Goal: Task Accomplishment & Management: Manage account settings

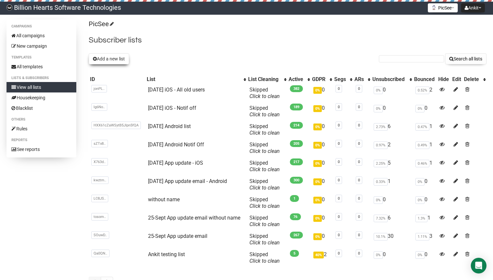
click at [111, 57] on button "Add a new list" at bounding box center [109, 58] width 40 height 11
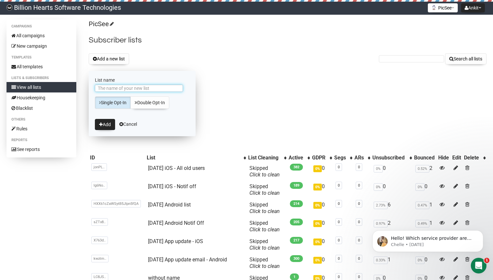
click at [138, 87] on input "List name" at bounding box center [139, 88] width 88 height 7
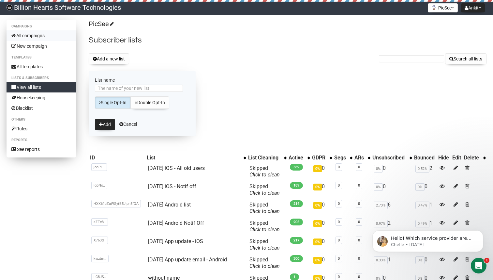
click at [39, 35] on link "All campaigns" at bounding box center [42, 35] width 70 height 10
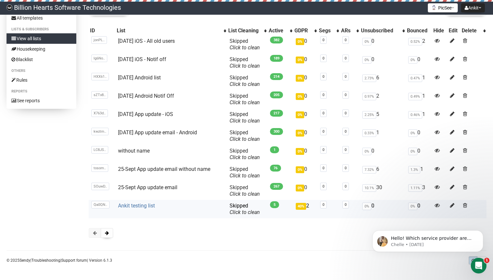
click at [131, 206] on link "Ankit testing list" at bounding box center [136, 205] width 37 height 6
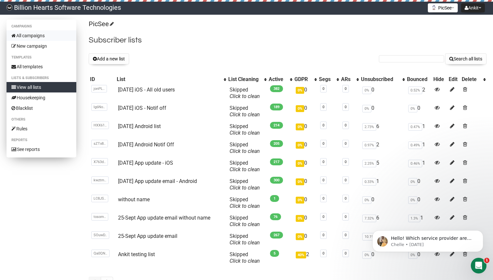
click at [47, 36] on link "All campaigns" at bounding box center [42, 35] width 70 height 10
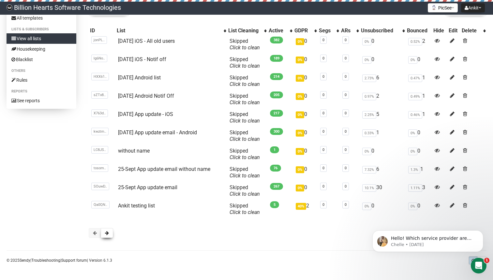
click at [105, 232] on span at bounding box center [107, 232] width 4 height 5
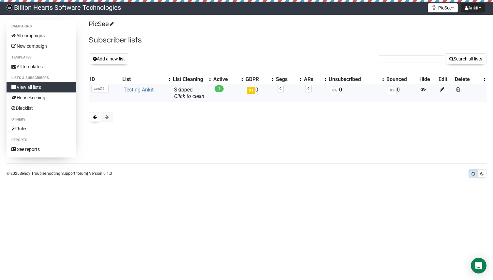
click at [132, 88] on link "Testing Ankit" at bounding box center [139, 89] width 30 height 6
